Goal: Transaction & Acquisition: Purchase product/service

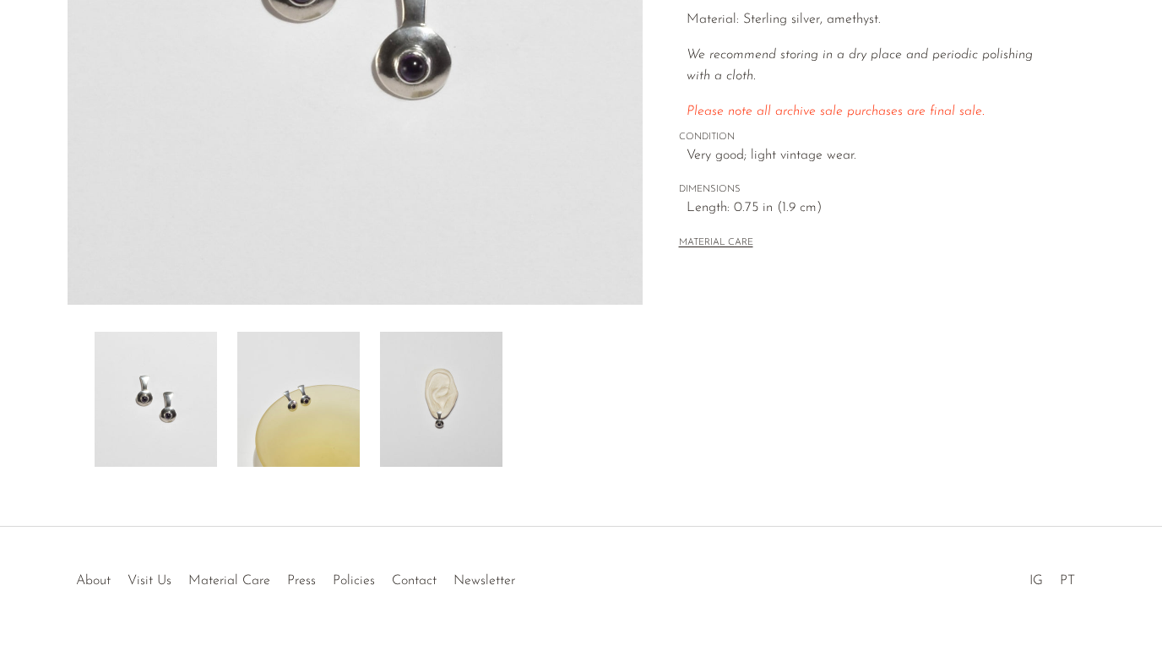
scroll to position [438, 0]
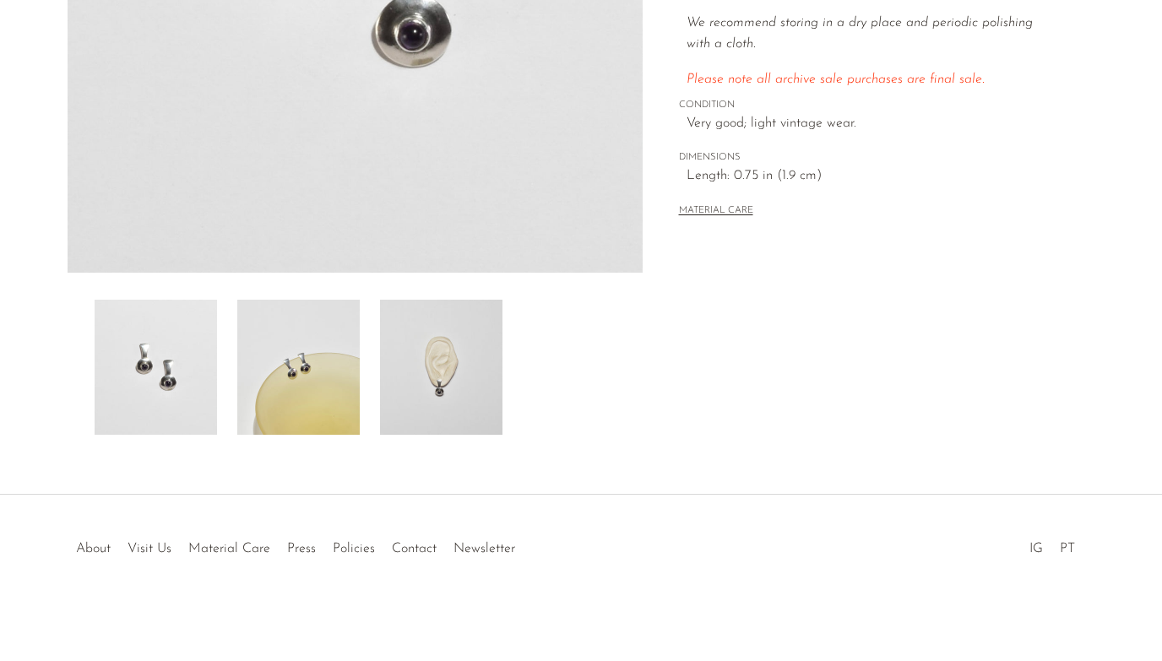
click at [291, 378] on img at bounding box center [298, 367] width 122 height 135
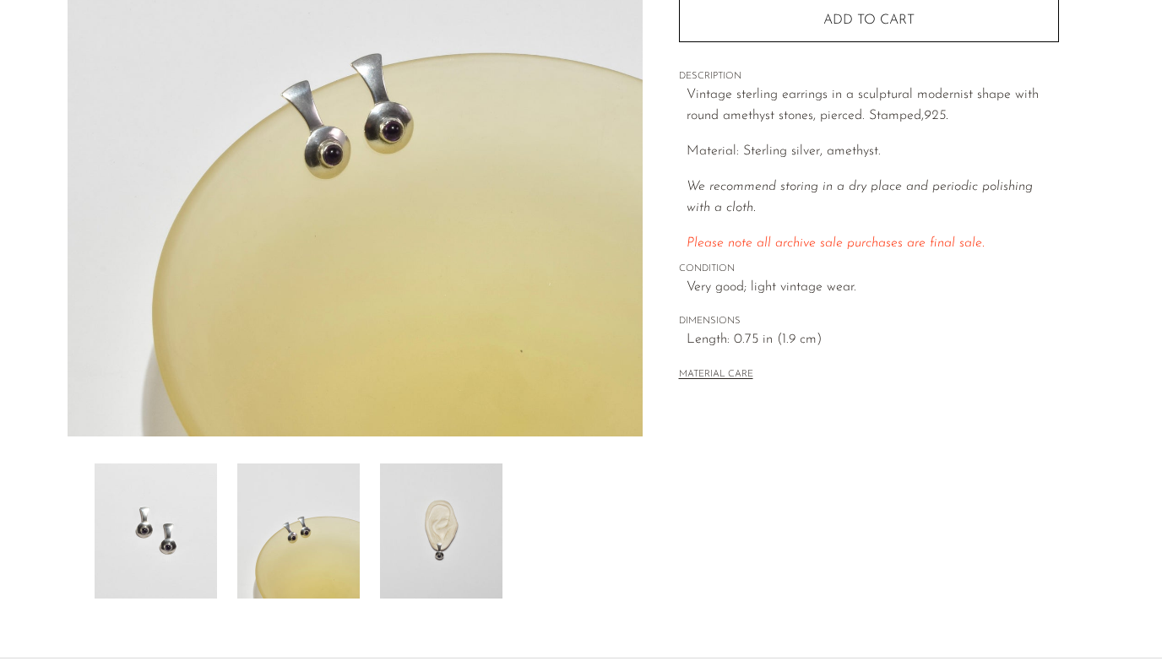
scroll to position [371, 0]
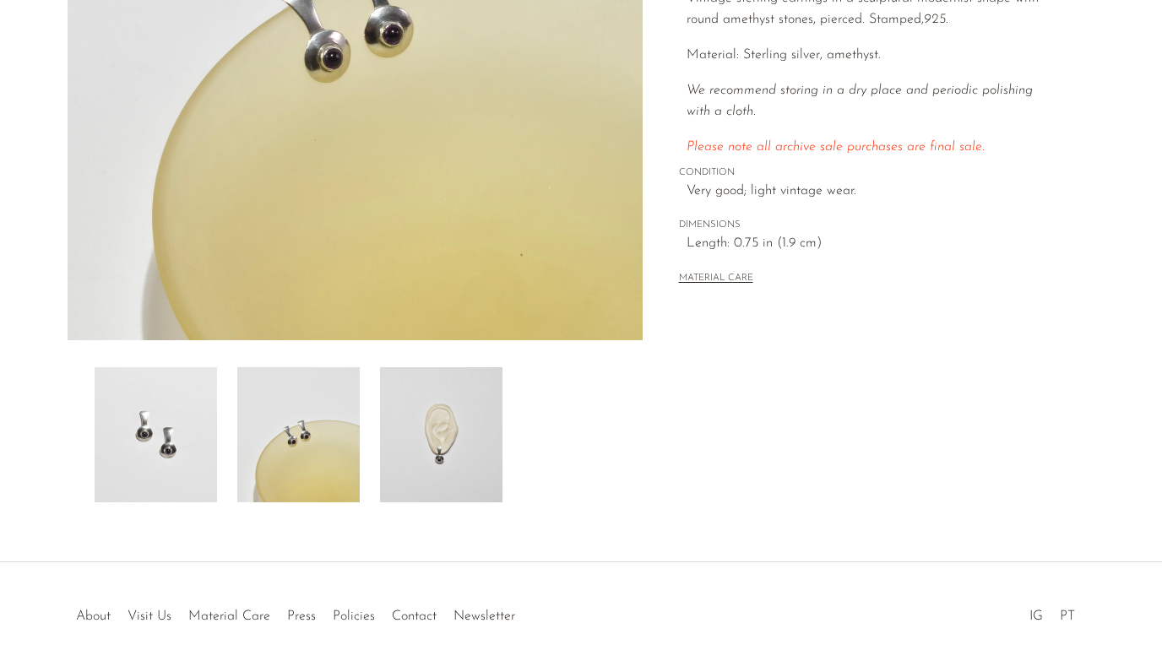
click at [471, 440] on img at bounding box center [441, 434] width 122 height 135
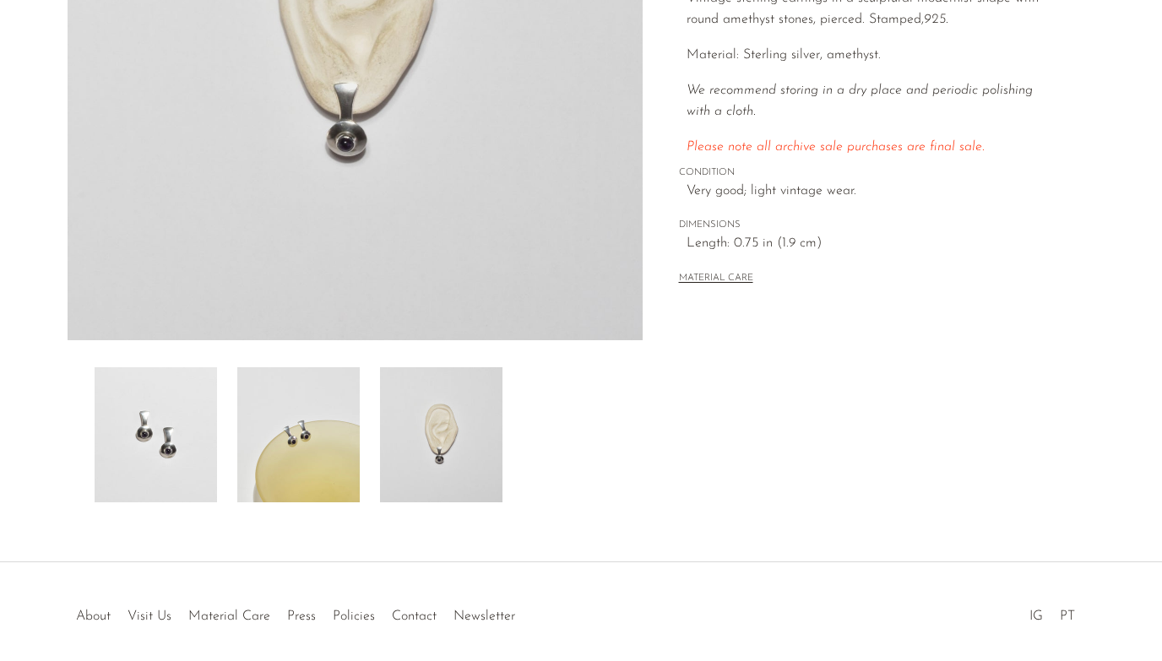
click at [171, 470] on img at bounding box center [156, 434] width 122 height 135
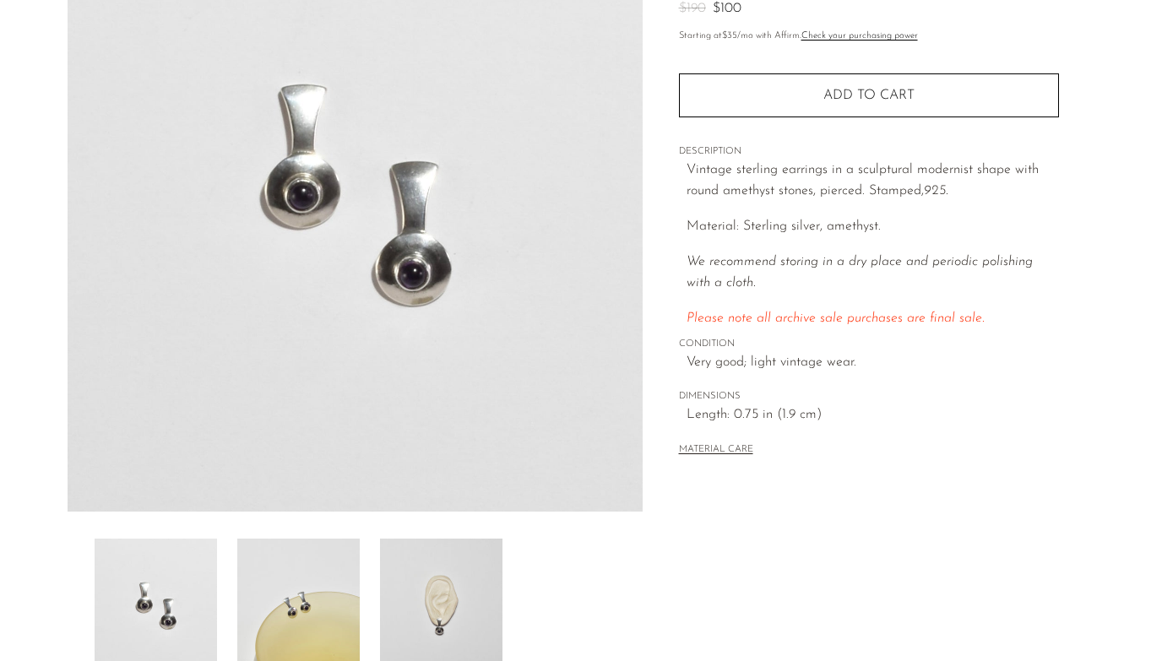
scroll to position [0, 0]
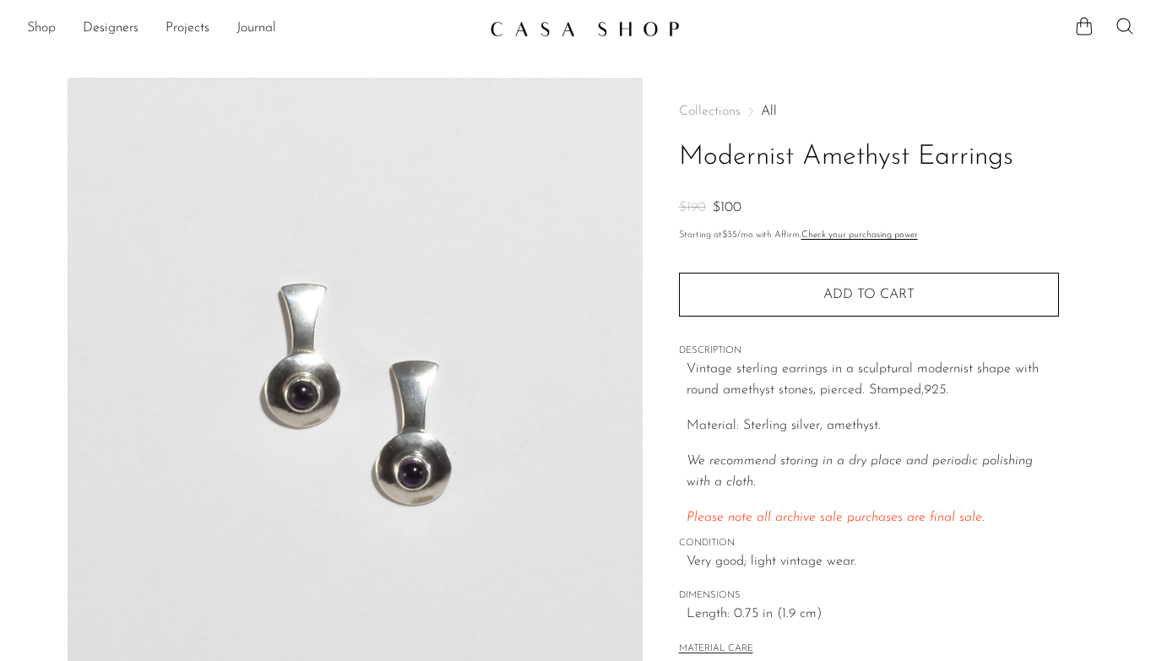
click at [56, 30] on link "Shop" at bounding box center [41, 29] width 29 height 22
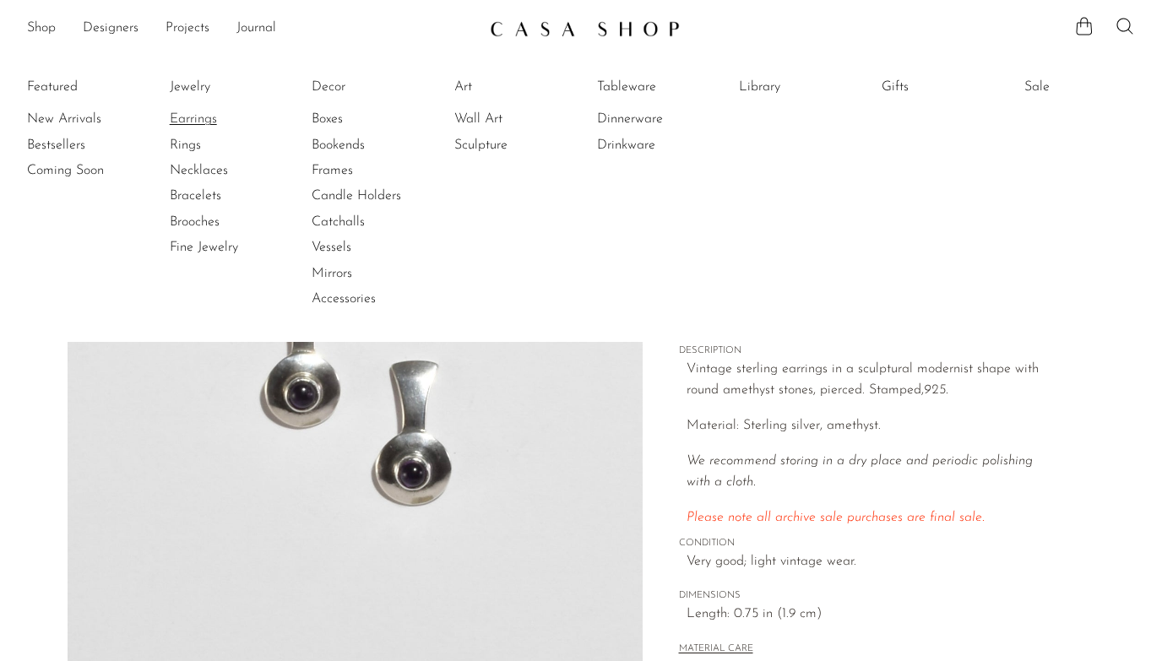
click at [187, 112] on link "Earrings" at bounding box center [233, 119] width 127 height 19
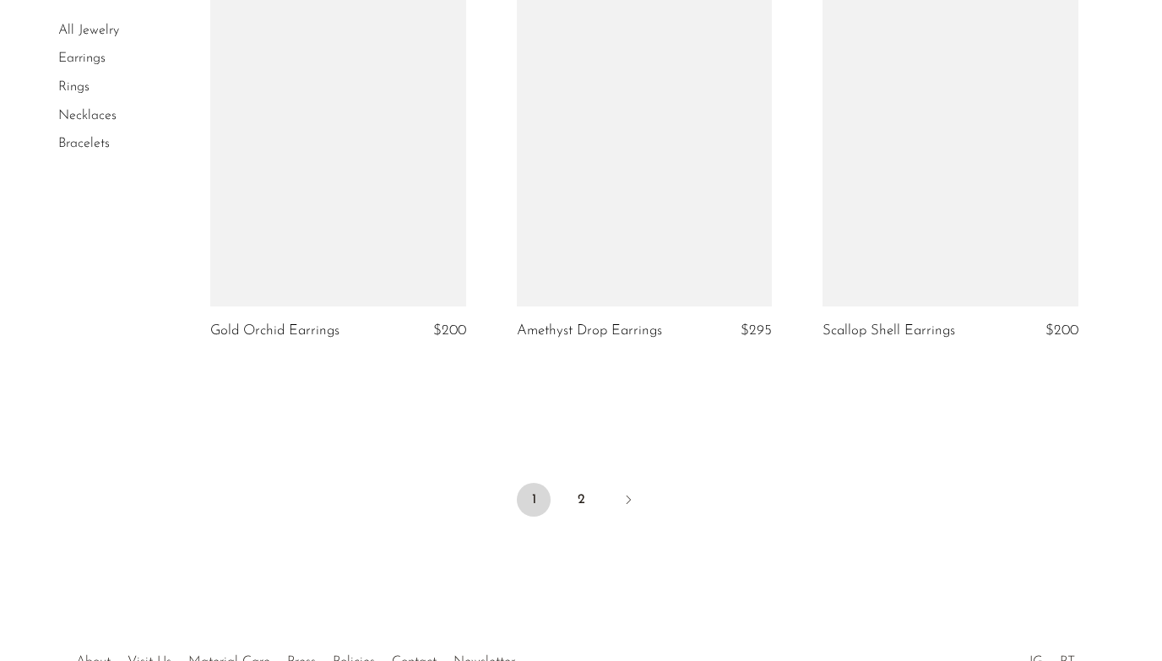
scroll to position [5174, 0]
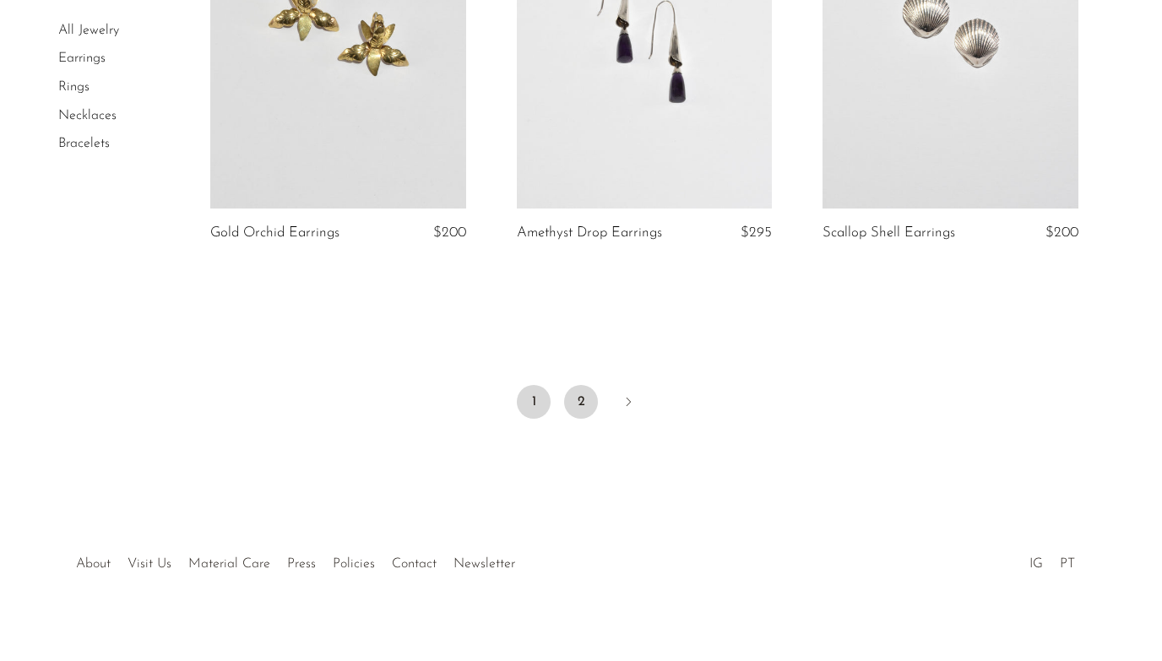
click at [574, 386] on link "2" at bounding box center [581, 402] width 34 height 34
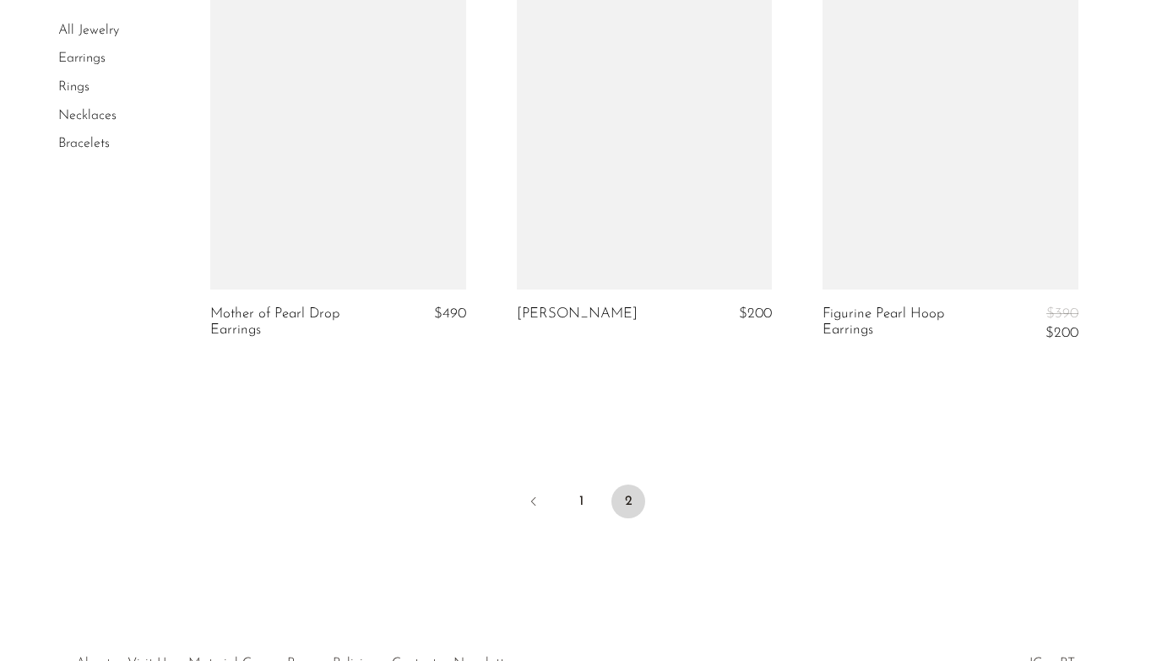
scroll to position [4812, 0]
